Goal: Find specific page/section: Find specific page/section

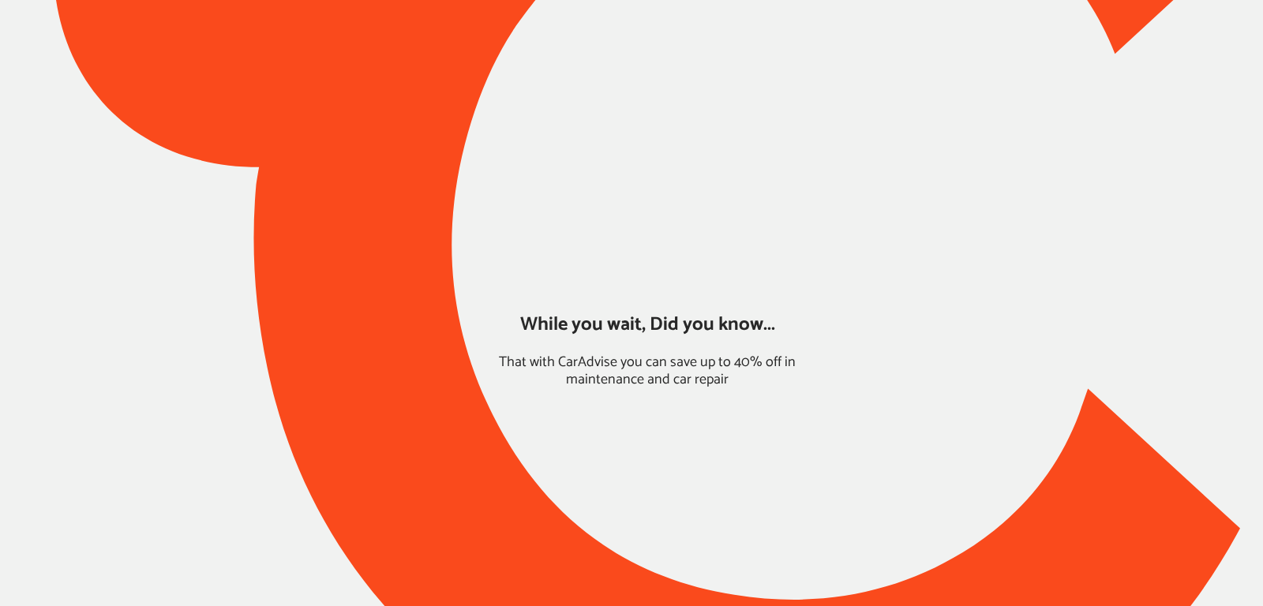
type input "*****"
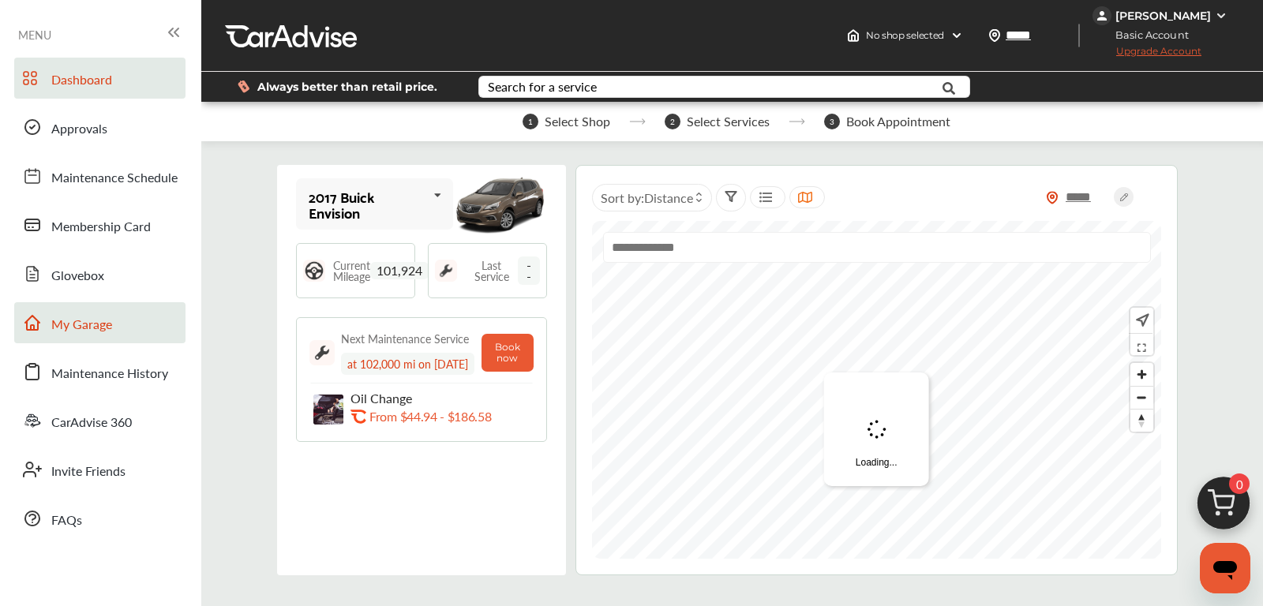
click at [98, 328] on span "My Garage" at bounding box center [81, 325] width 61 height 21
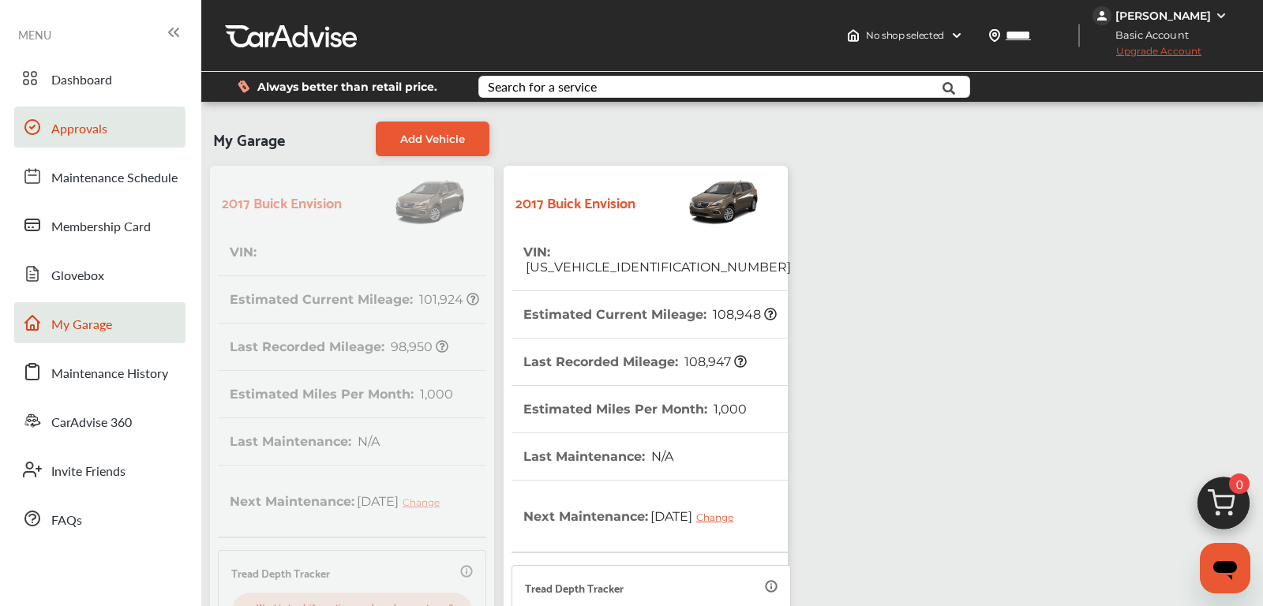
click at [84, 140] on link "Approvals" at bounding box center [99, 127] width 171 height 41
